Goal: Information Seeking & Learning: Learn about a topic

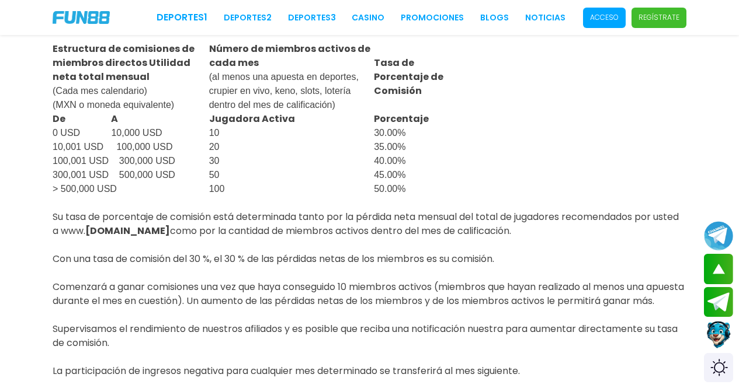
scroll to position [1179, 0]
drag, startPoint x: 520, startPoint y: 304, endPoint x: 51, endPoint y: 294, distance: 469.5
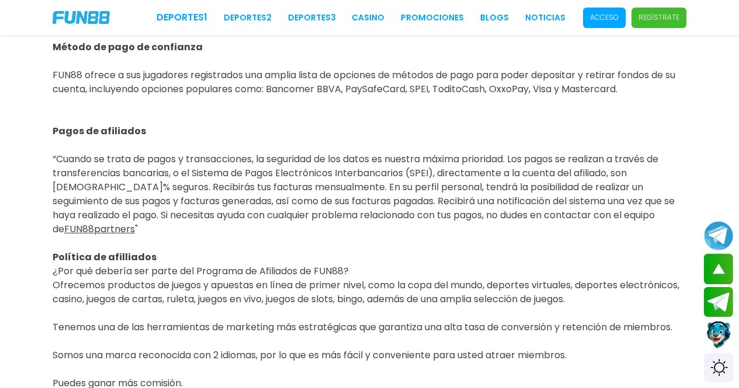
scroll to position [0, 0]
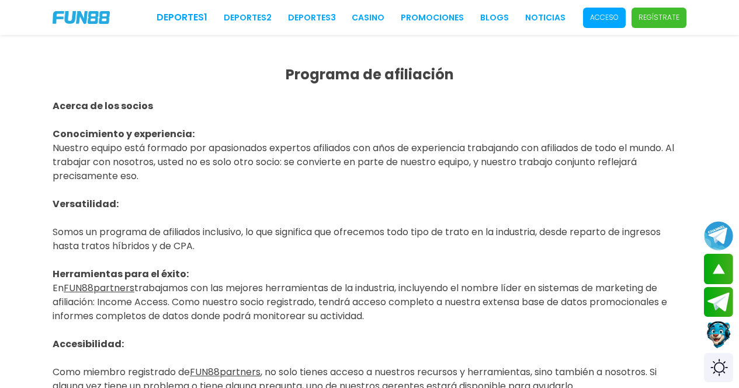
drag, startPoint x: 130, startPoint y: 152, endPoint x: 269, endPoint y: 67, distance: 163.3
copy div "Loremips do sitametcon Adipis el sed doeius Temporincidi u laboreetdol: Magnaal…"
